Goal: Obtain resource: Download file/media

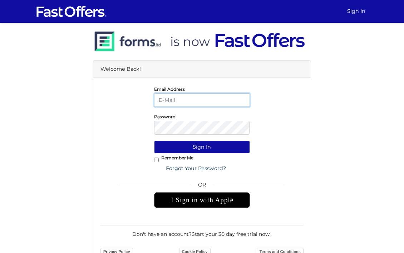
click at [169, 101] on input "email" at bounding box center [202, 99] width 96 height 13
type input "leslie@lesliealvarezproperties.com"
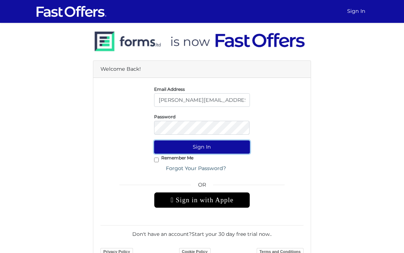
click at [205, 154] on button "Sign In" at bounding box center [202, 147] width 96 height 13
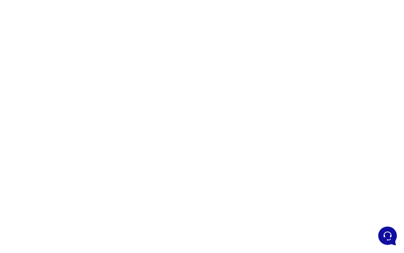
scroll to position [60, 0]
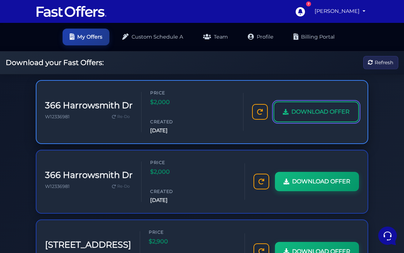
click at [313, 117] on span "DOWNLOAD OFFER" at bounding box center [321, 111] width 58 height 9
